Goal: Transaction & Acquisition: Purchase product/service

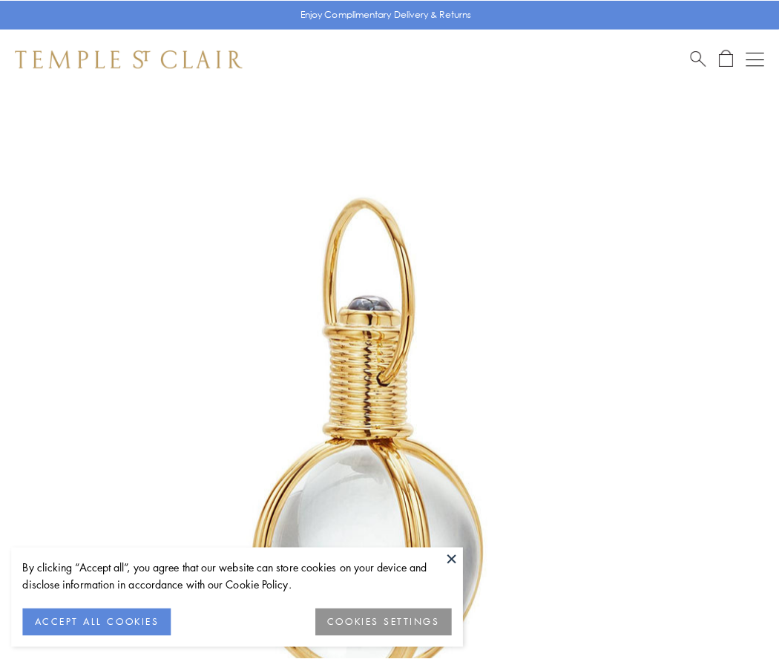
scroll to position [387, 0]
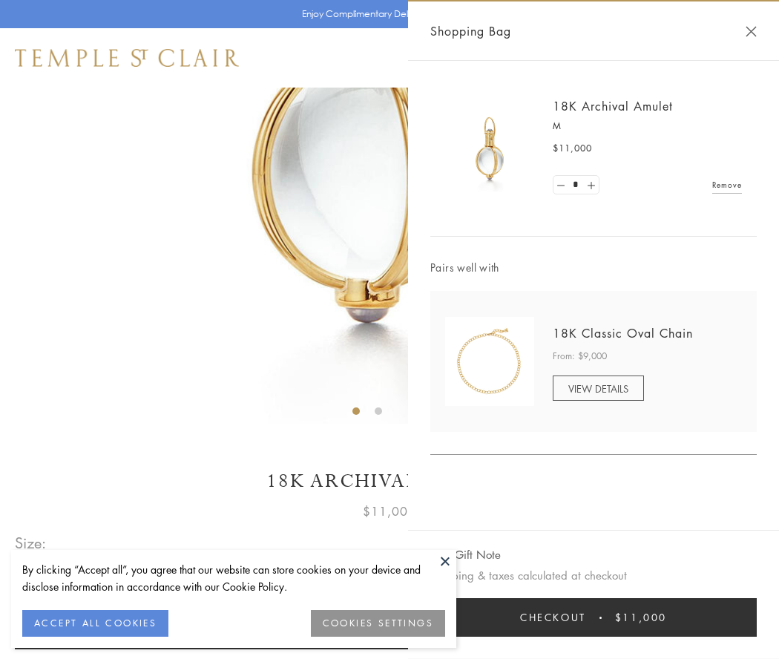
click at [593, 617] on button "Checkout $11,000" at bounding box center [593, 617] width 326 height 39
